Goal: Find specific page/section: Find specific page/section

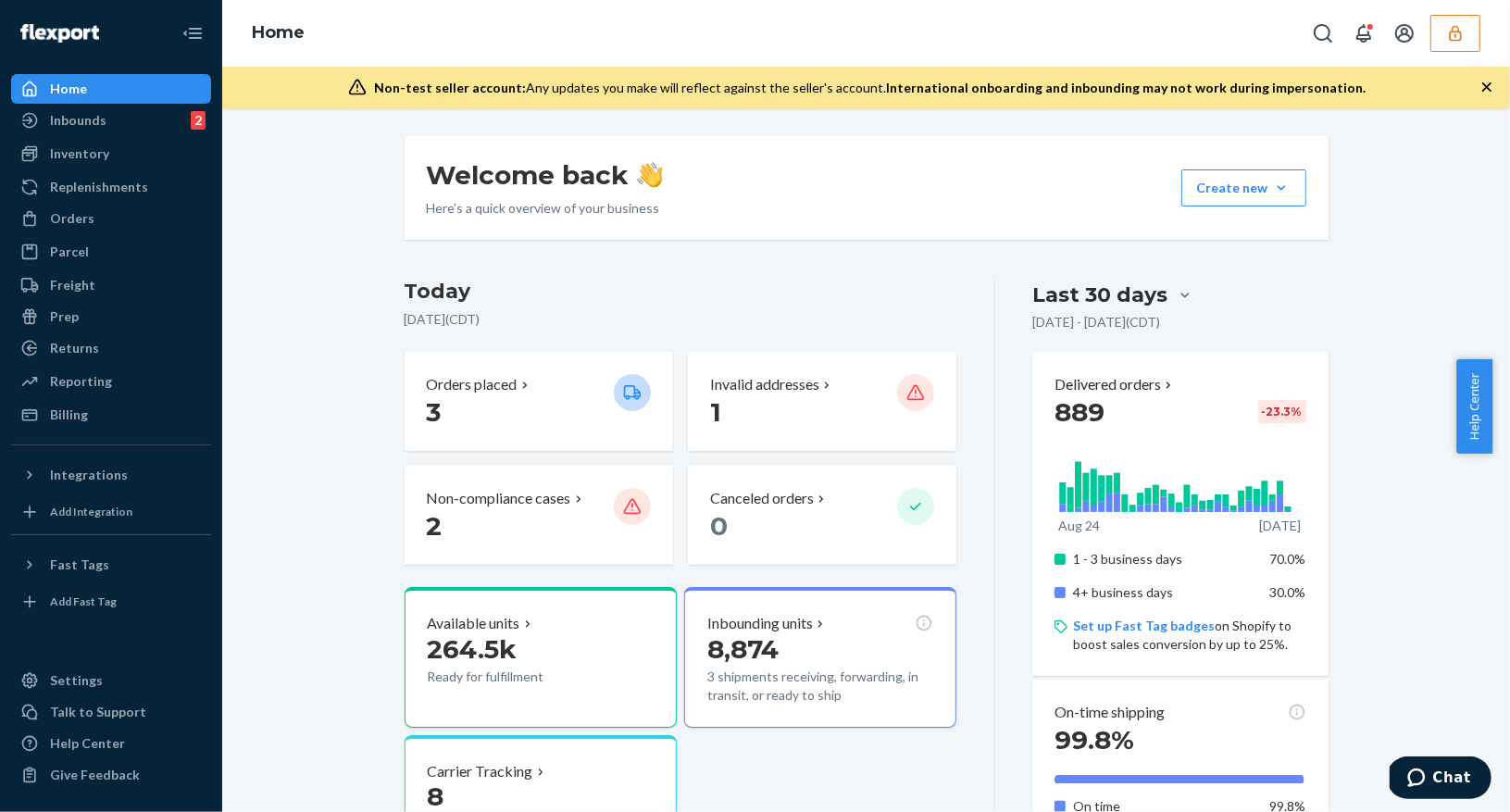
click at [1462, 44] on button "button" at bounding box center [1456, 33] width 50 height 37
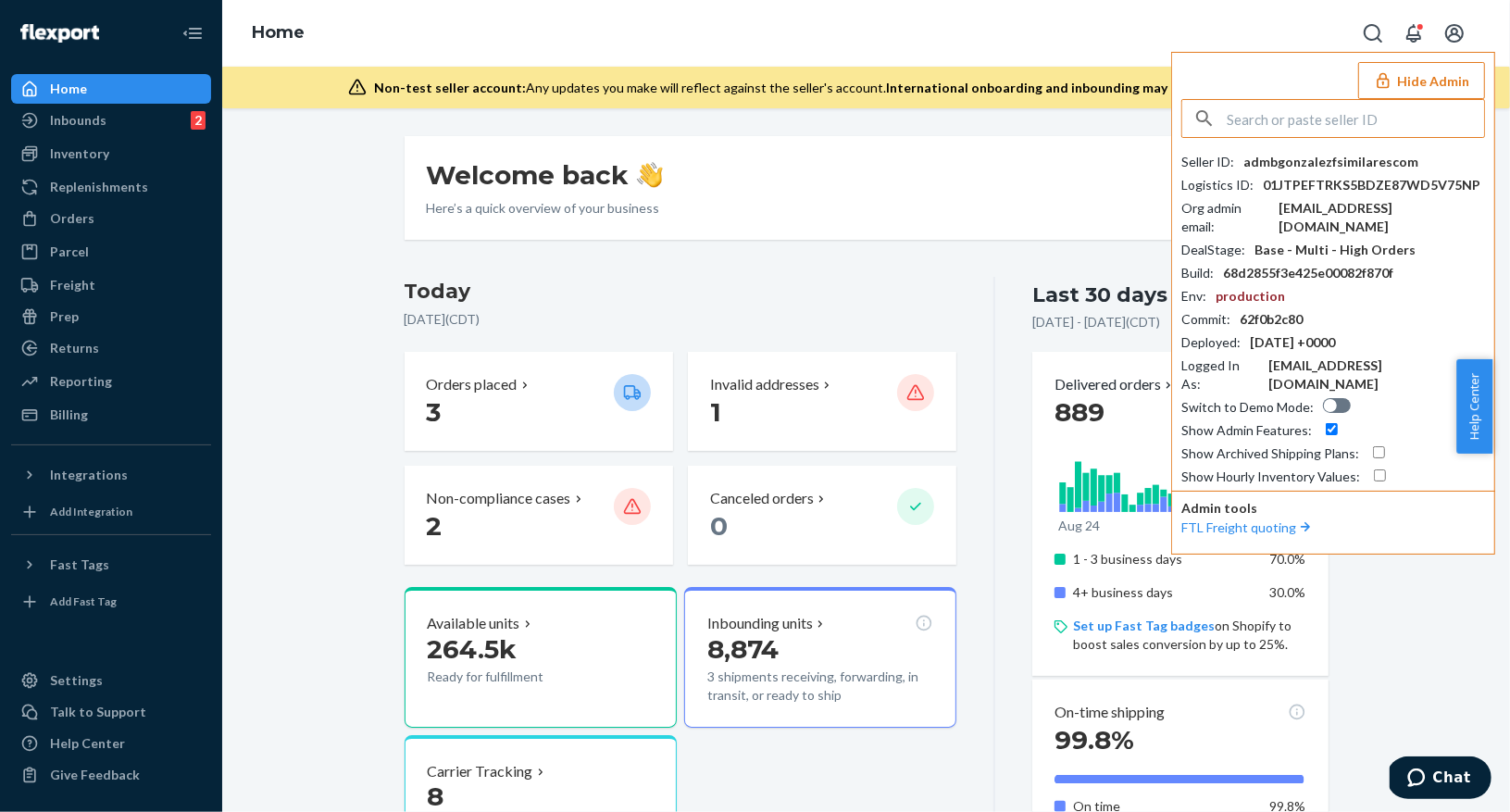
click at [1345, 112] on input "text" at bounding box center [1355, 118] width 258 height 37
type input "jeannyeflipmylifewellnesscom"
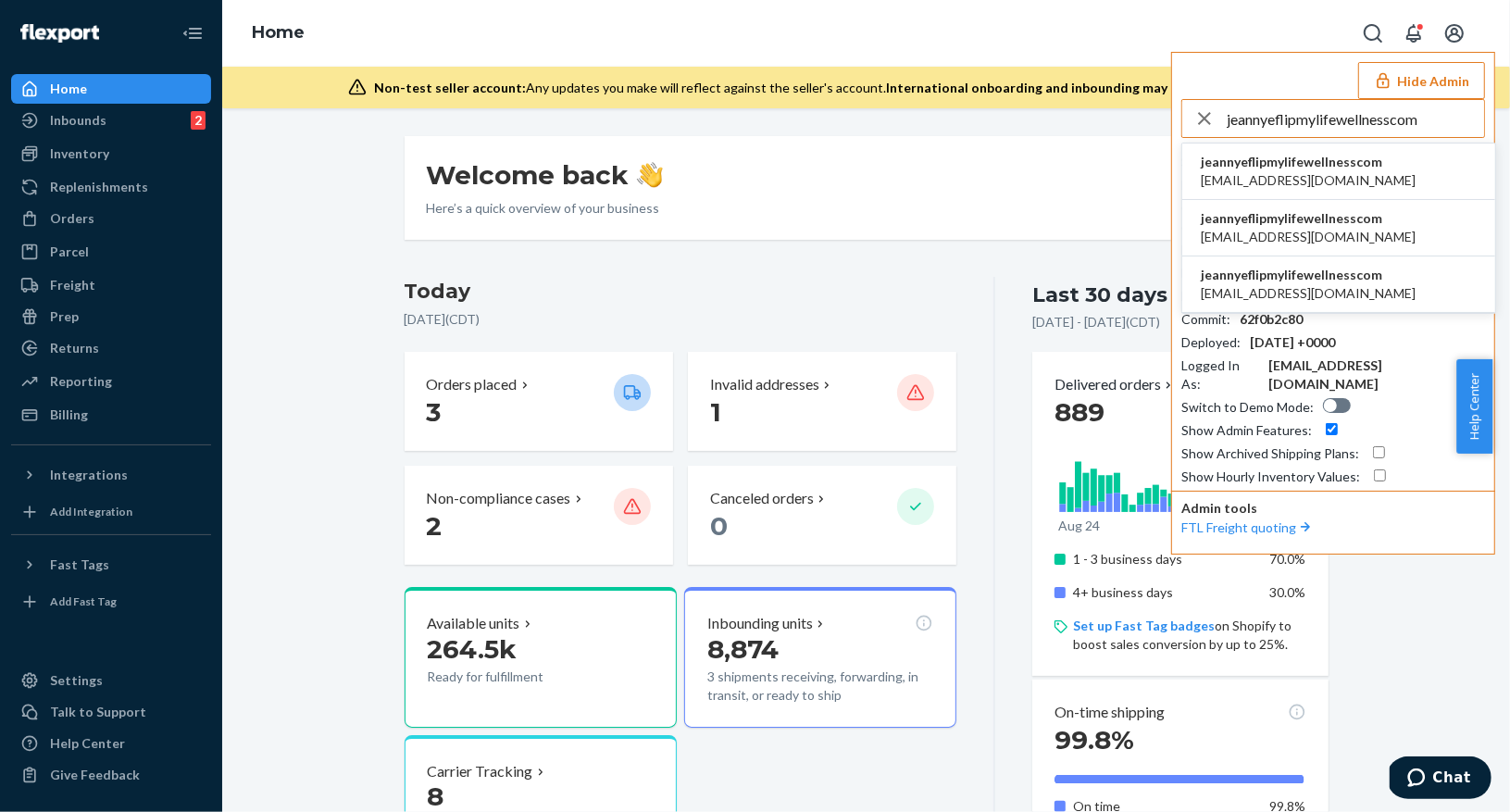
click at [1312, 172] on span "info@spartanstudios.com" at bounding box center [1308, 180] width 215 height 18
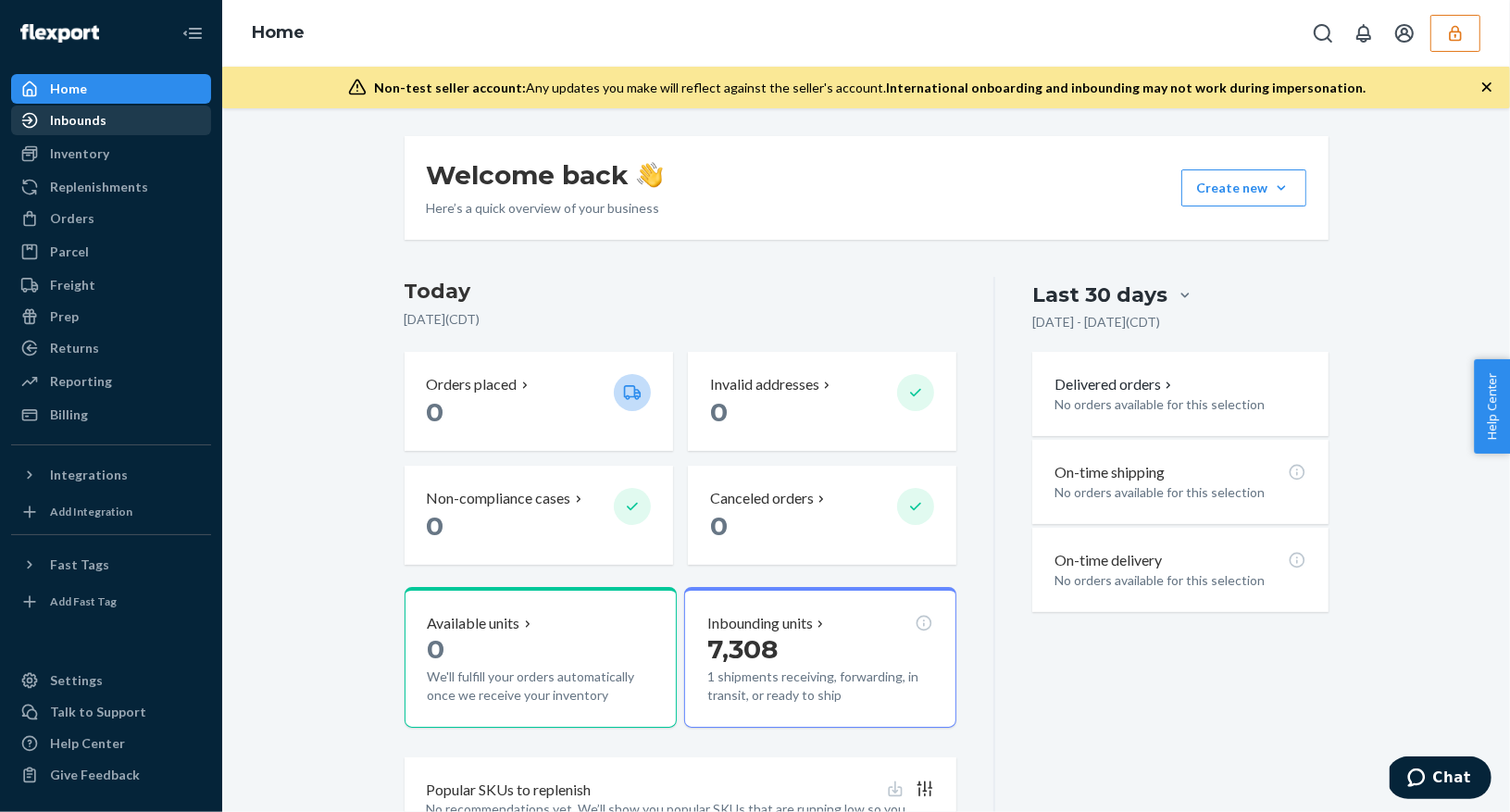
click at [122, 130] on div "Inbounds" at bounding box center [110, 120] width 196 height 26
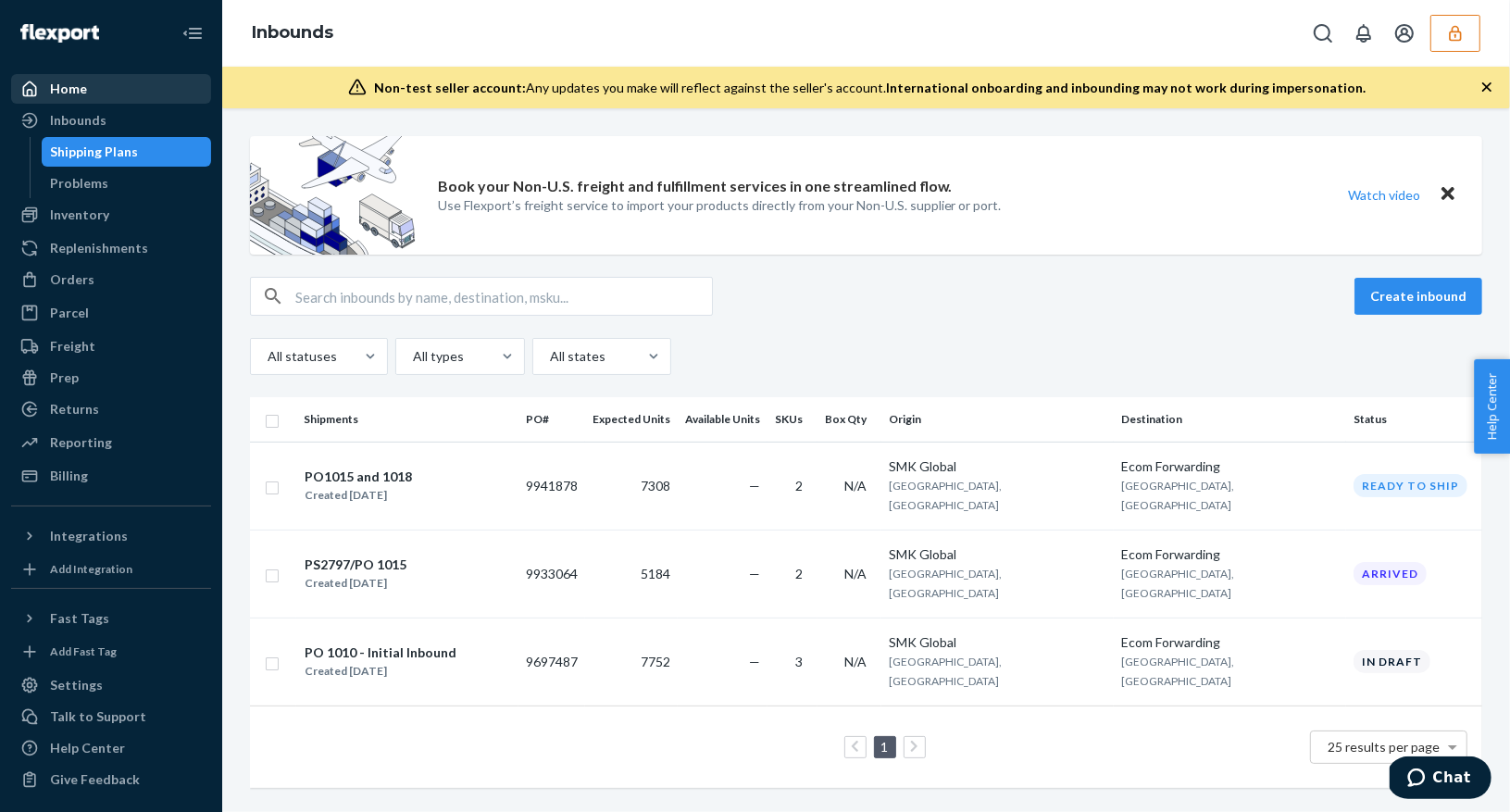
click at [77, 76] on div "Home" at bounding box center [110, 88] width 196 height 26
